Goal: Go to known website: Access a specific website the user already knows

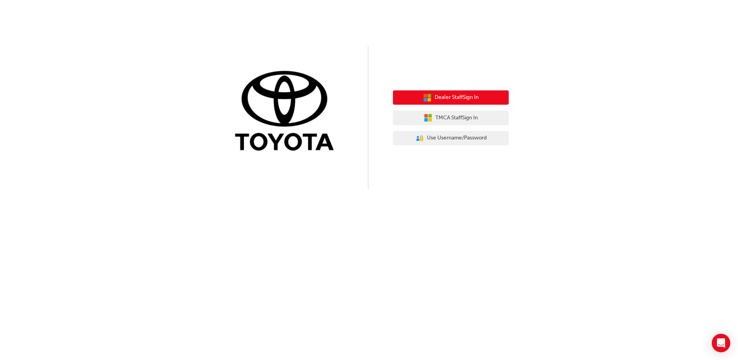
click at [465, 99] on span "Dealer Staff Sign In" at bounding box center [456, 97] width 44 height 9
